Goal: Check status: Check status

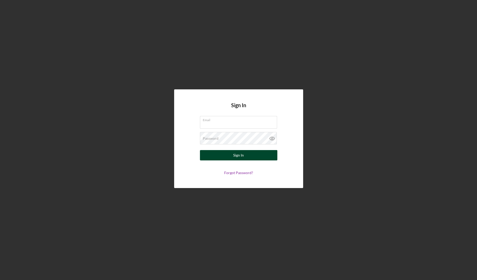
type input "[EMAIL_ADDRESS][DOMAIN_NAME]"
click at [227, 158] on button "Sign In" at bounding box center [238, 155] width 77 height 10
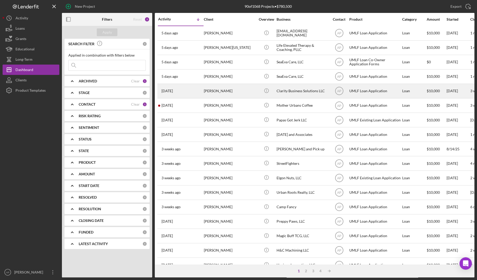
click at [214, 89] on div "[PERSON_NAME]" at bounding box center [230, 91] width 52 height 14
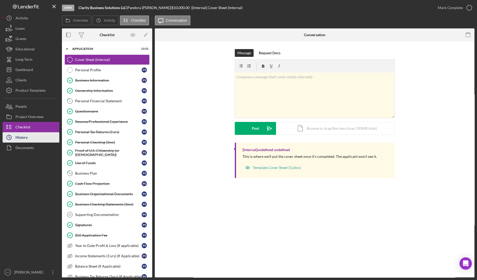
click at [26, 135] on div "History" at bounding box center [21, 138] width 12 height 12
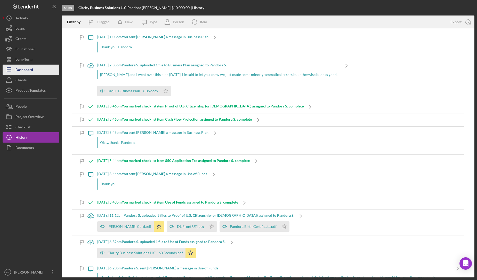
click at [40, 67] on button "Icon/Dashboard Dashboard" at bounding box center [31, 69] width 57 height 10
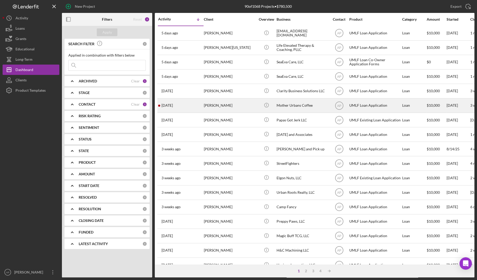
click at [212, 107] on div "[PERSON_NAME]" at bounding box center [230, 106] width 52 height 14
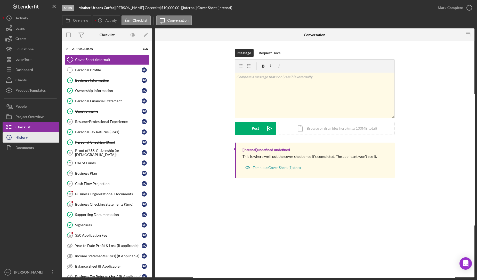
click at [29, 137] on button "Icon/History History" at bounding box center [31, 137] width 57 height 10
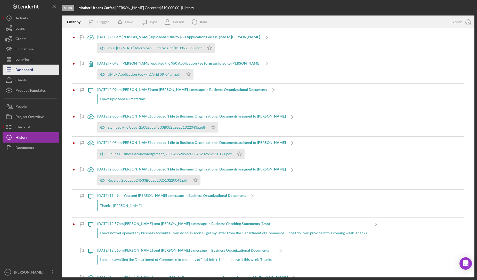
click at [30, 70] on div "Dashboard" at bounding box center [24, 70] width 18 height 12
